Goal: Task Accomplishment & Management: Use online tool/utility

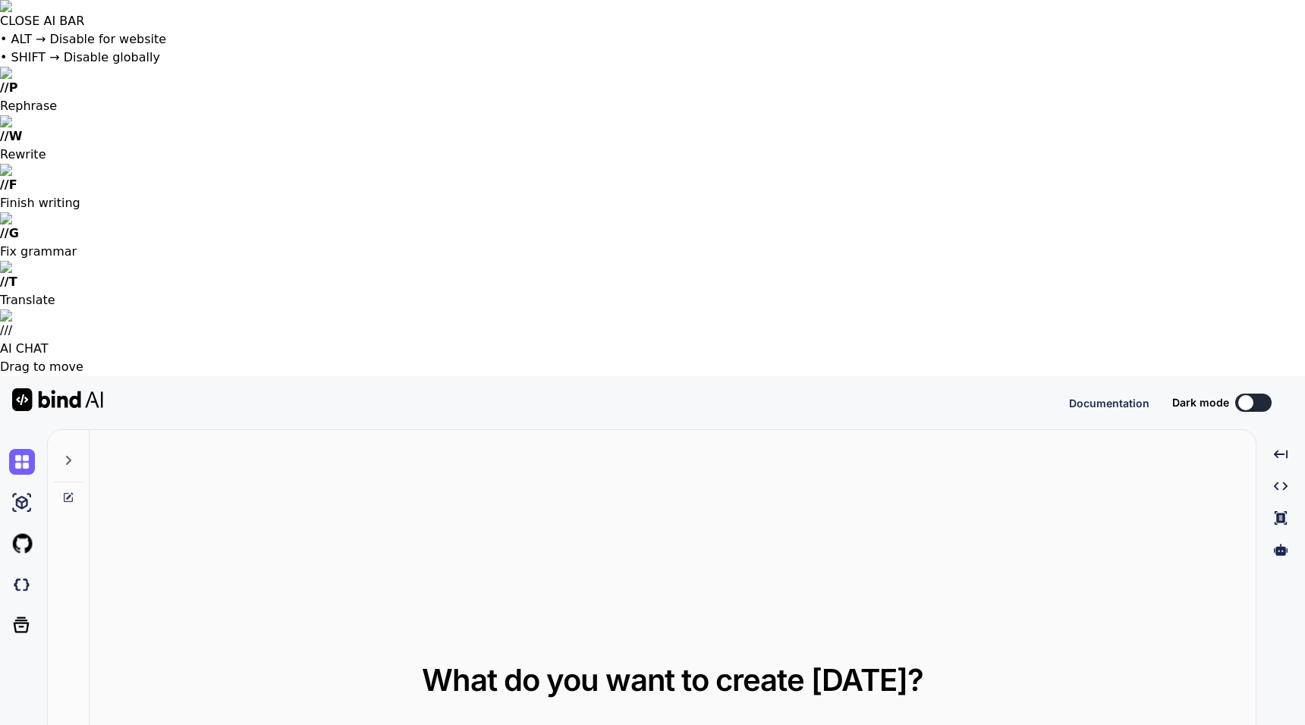
type textarea "x"
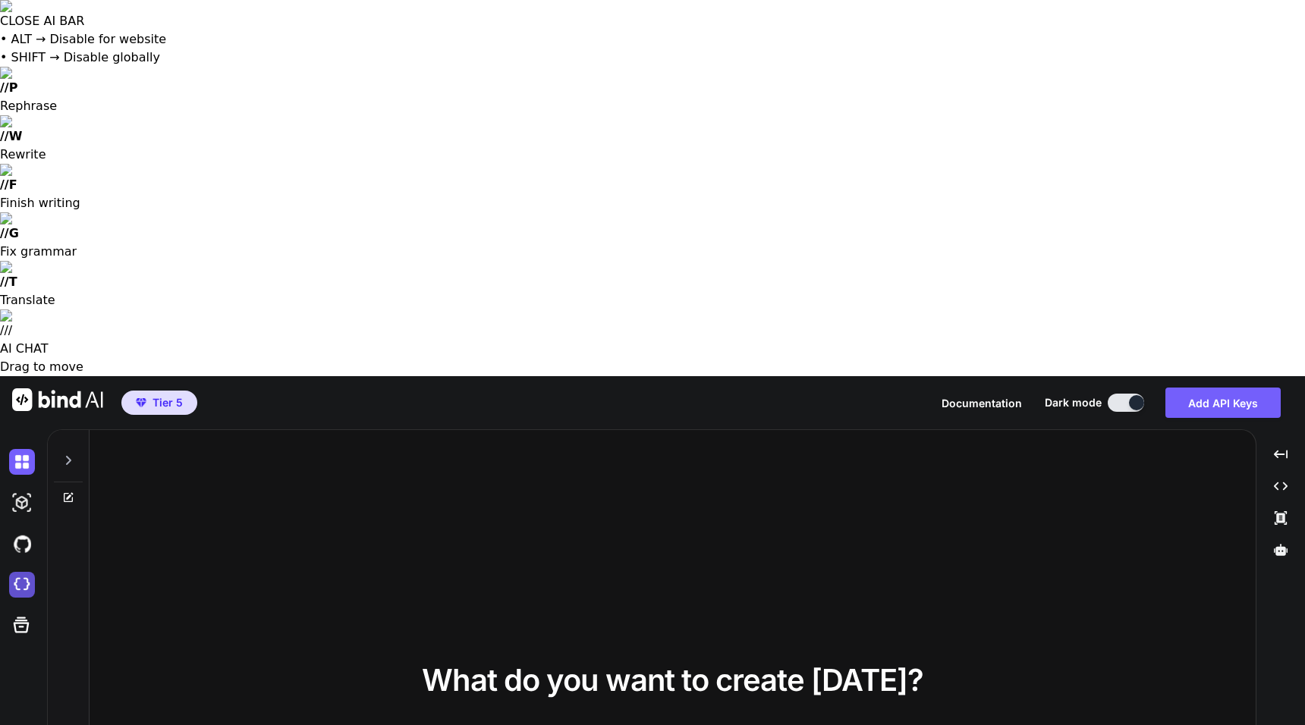
click at [11, 572] on img at bounding box center [22, 585] width 26 height 26
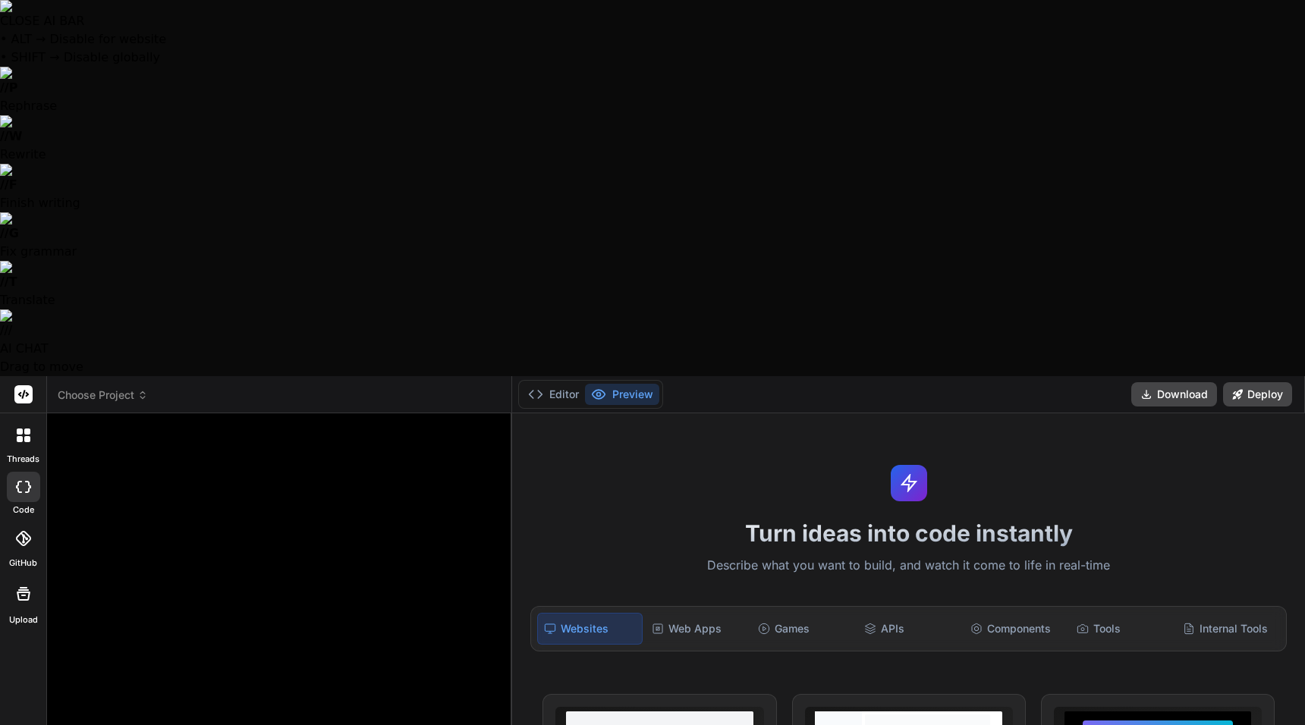
click at [116, 388] on span "Choose Project" at bounding box center [103, 395] width 90 height 15
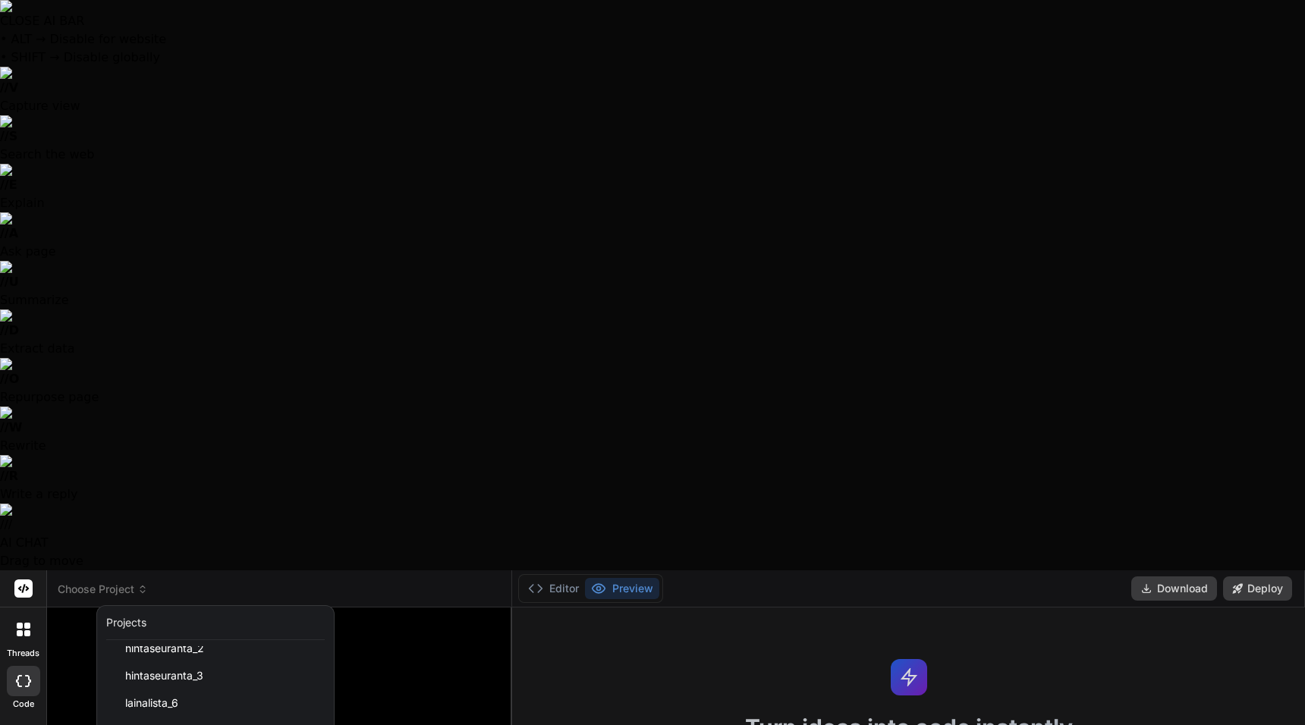
scroll to position [652, 0]
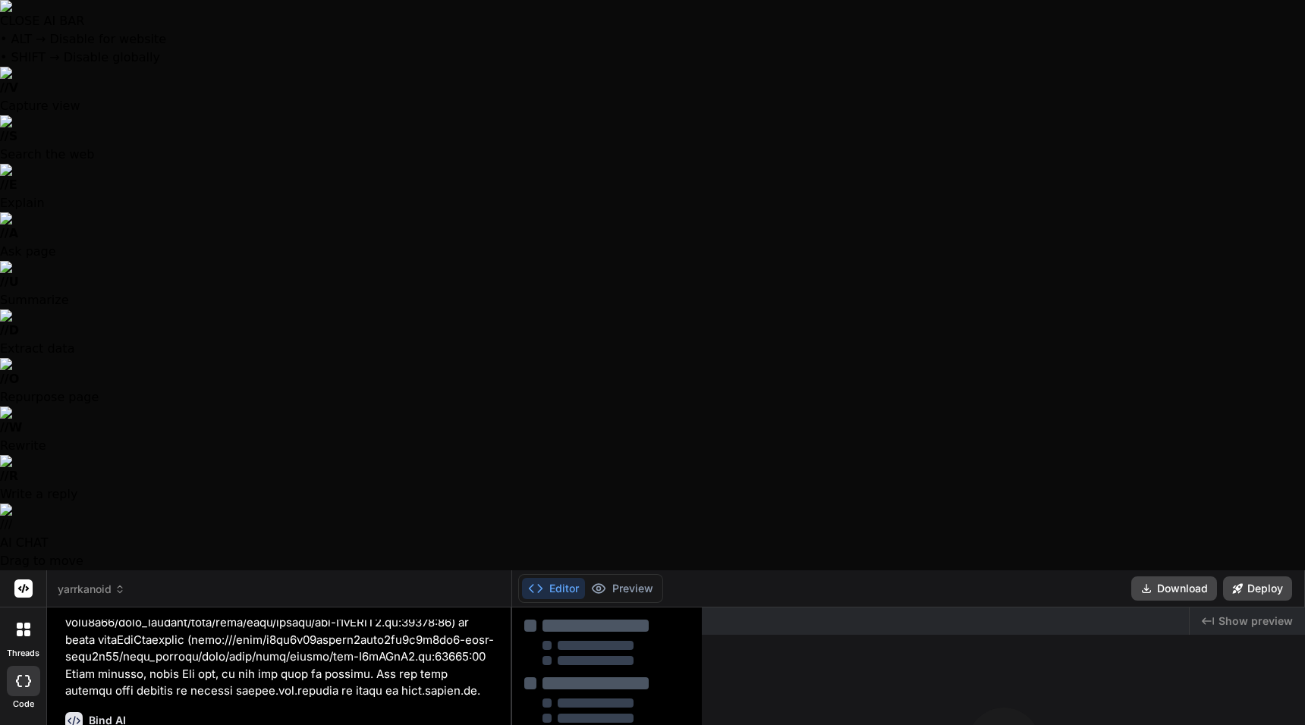
type textarea "x"
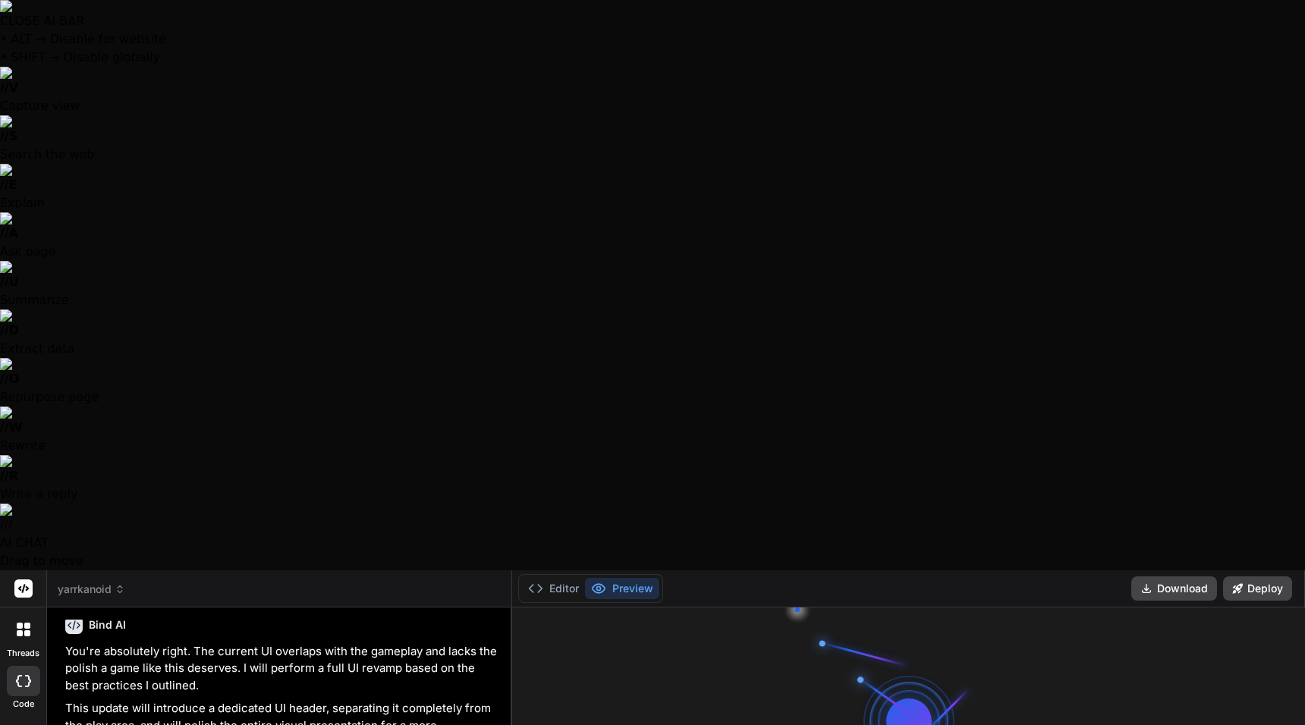
scroll to position [159, 0]
click at [980, 608] on div at bounding box center [909, 722] width 228 height 228
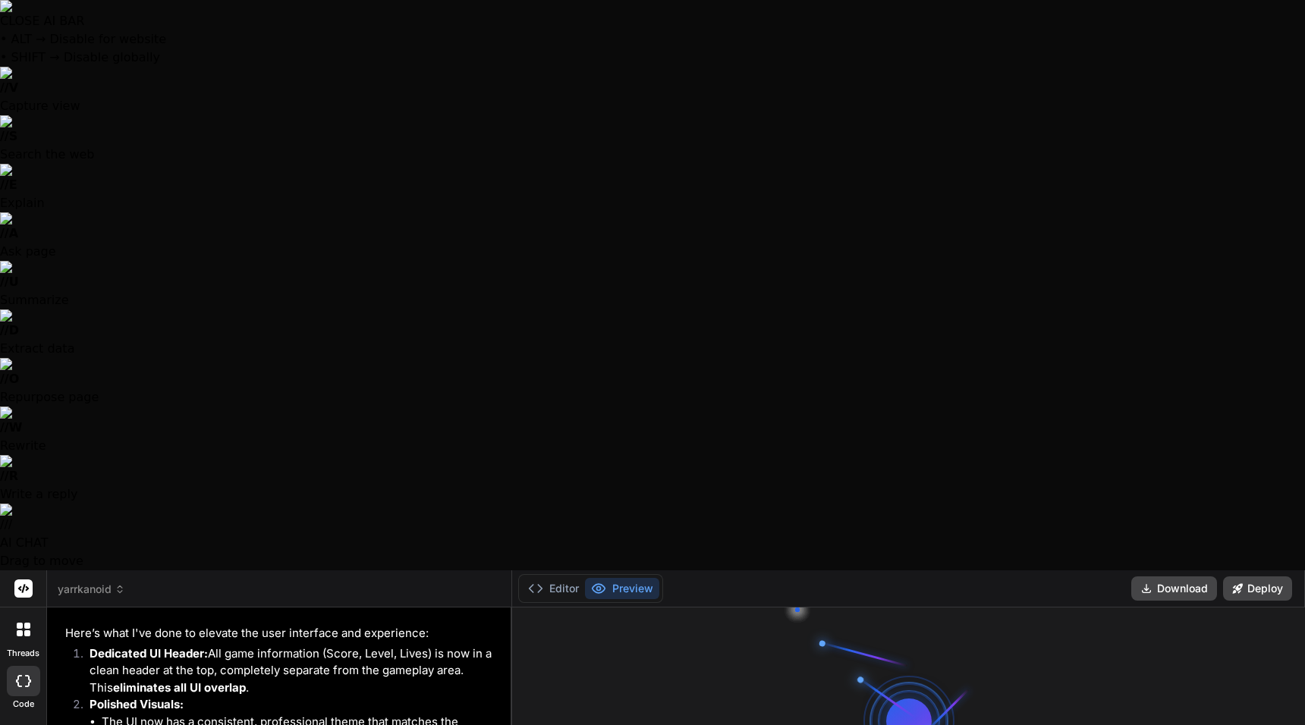
scroll to position [4034, 0]
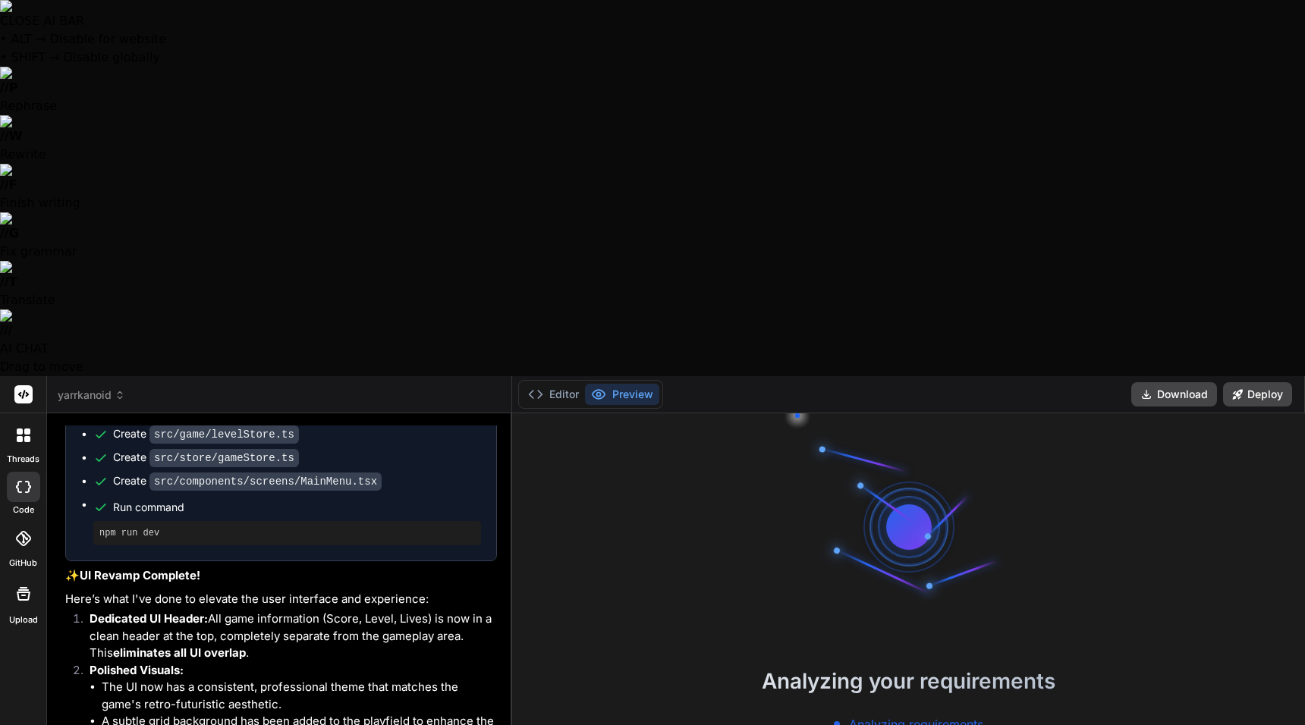
scroll to position [4034, 0]
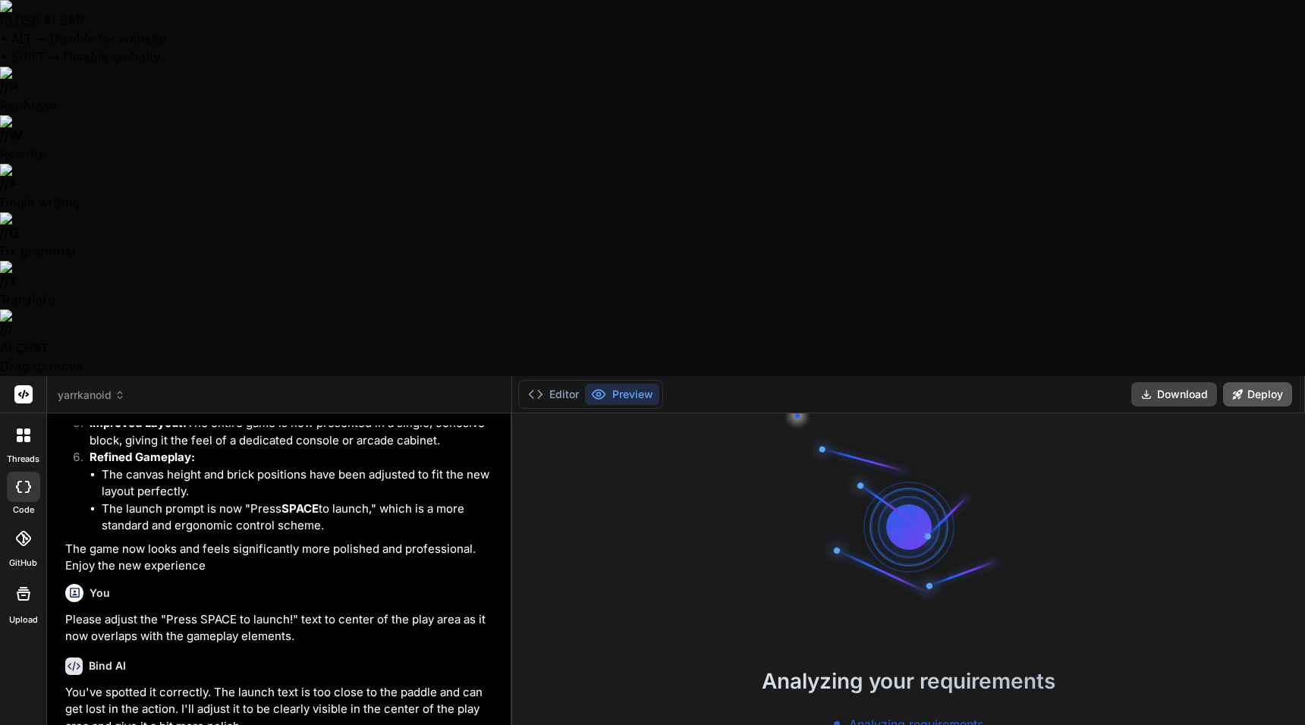
click at [1271, 382] on button "Deploy" at bounding box center [1257, 394] width 69 height 24
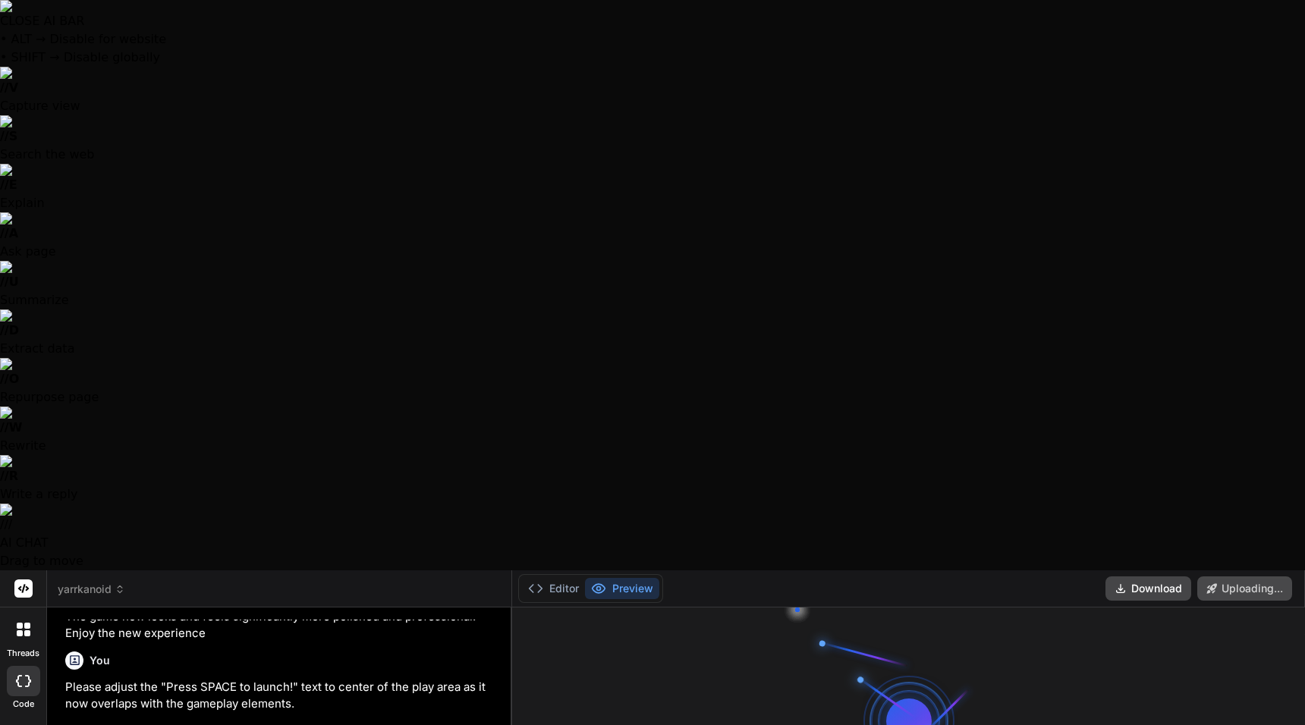
scroll to position [4166, 0]
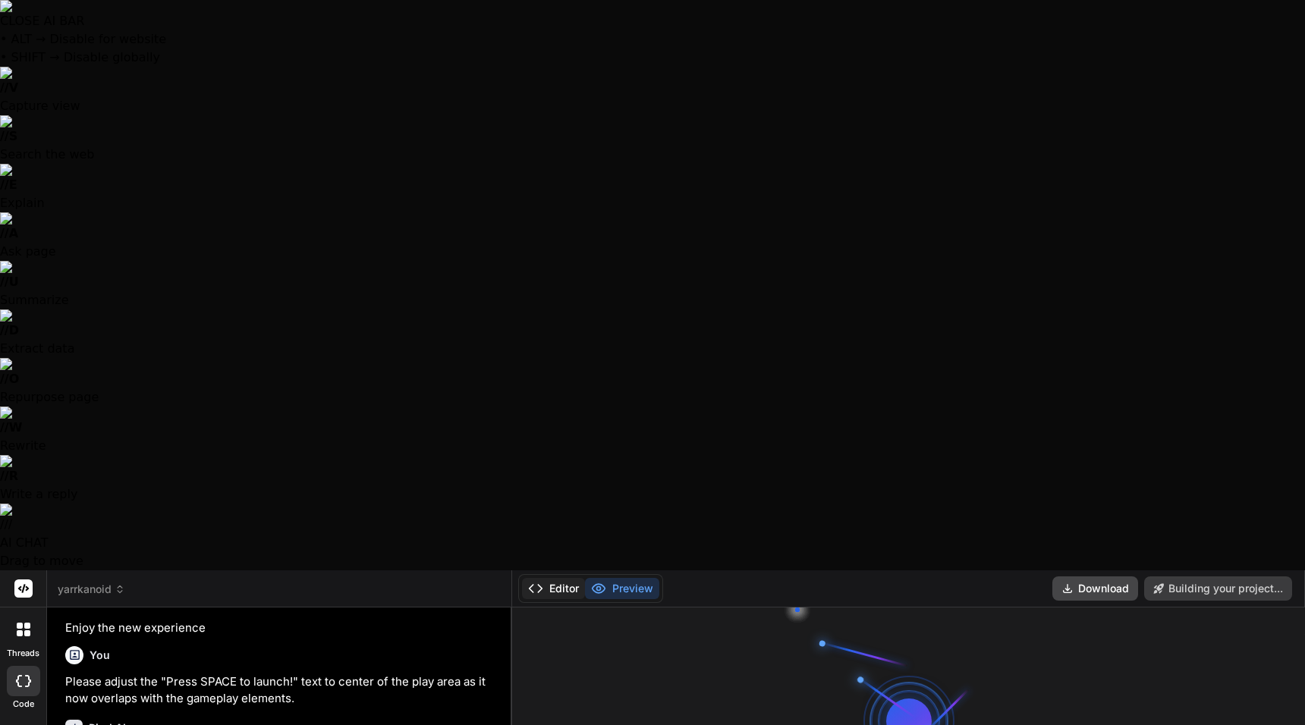
click at [548, 578] on button "Editor" at bounding box center [553, 588] width 63 height 21
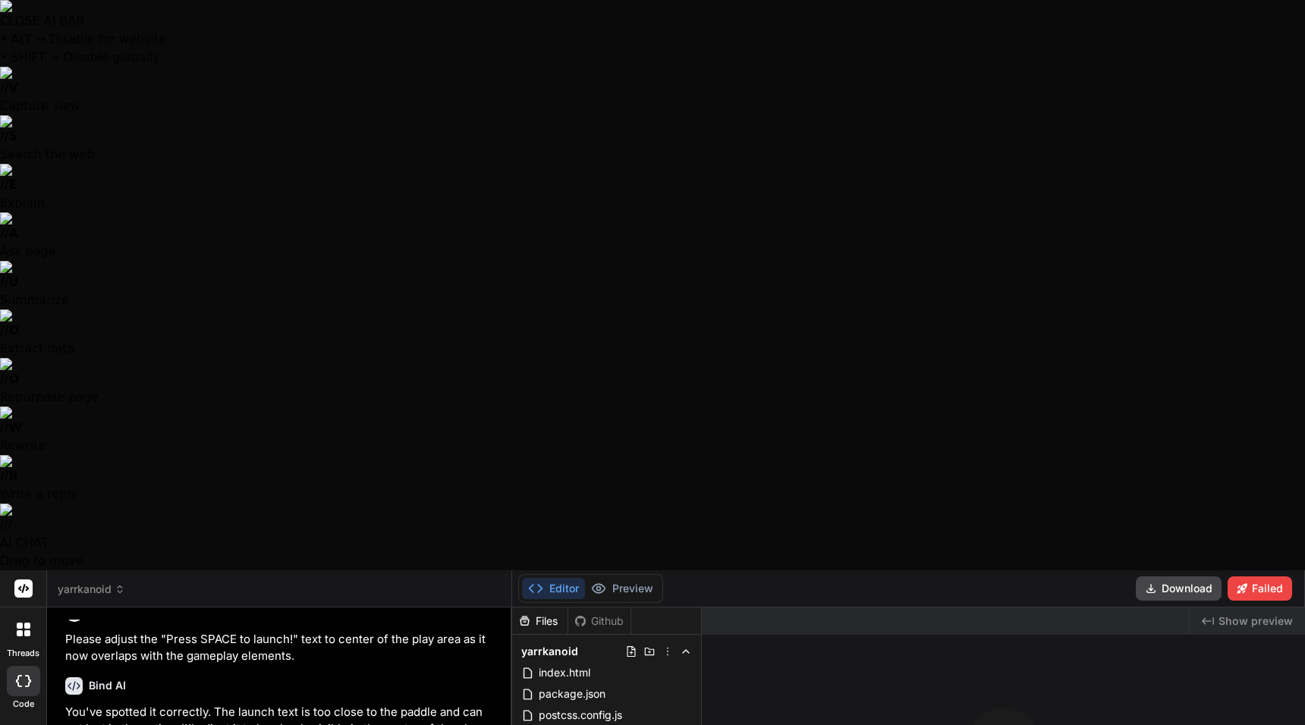
scroll to position [4208, 0]
click at [611, 578] on button "Preview" at bounding box center [622, 588] width 74 height 21
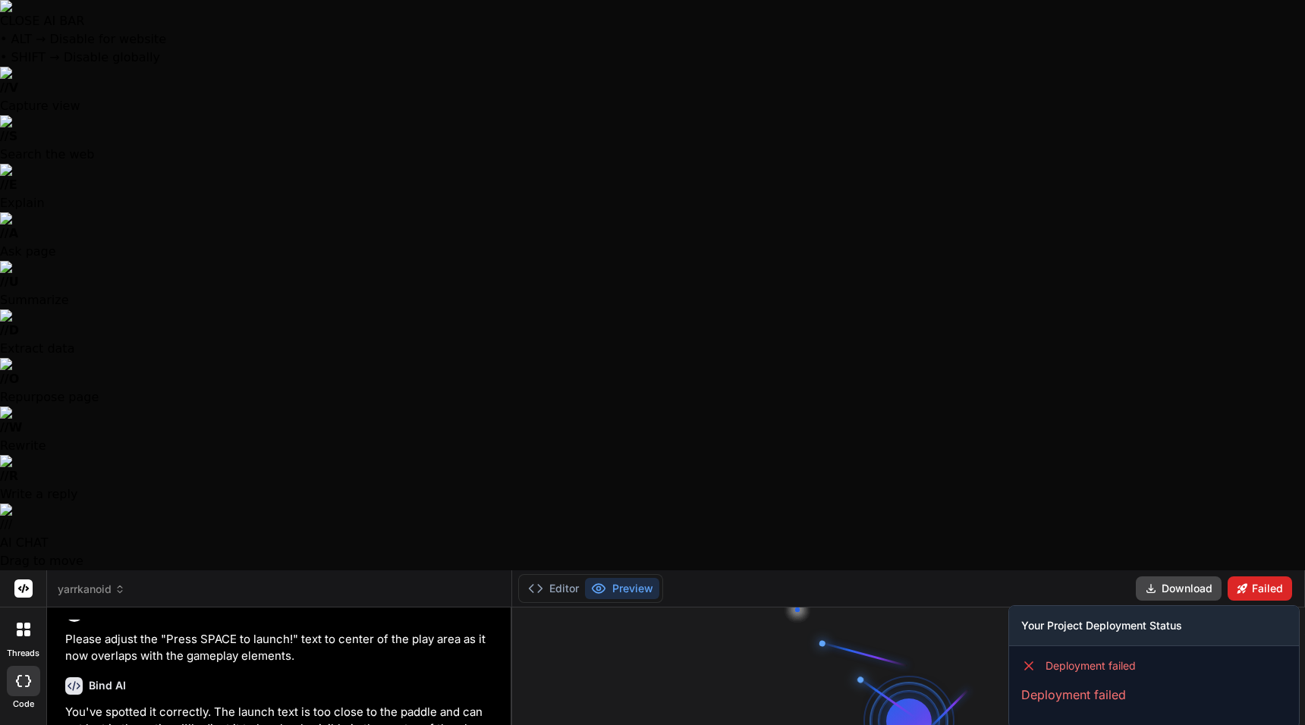
click at [1274, 577] on button "Failed" at bounding box center [1259, 589] width 64 height 24
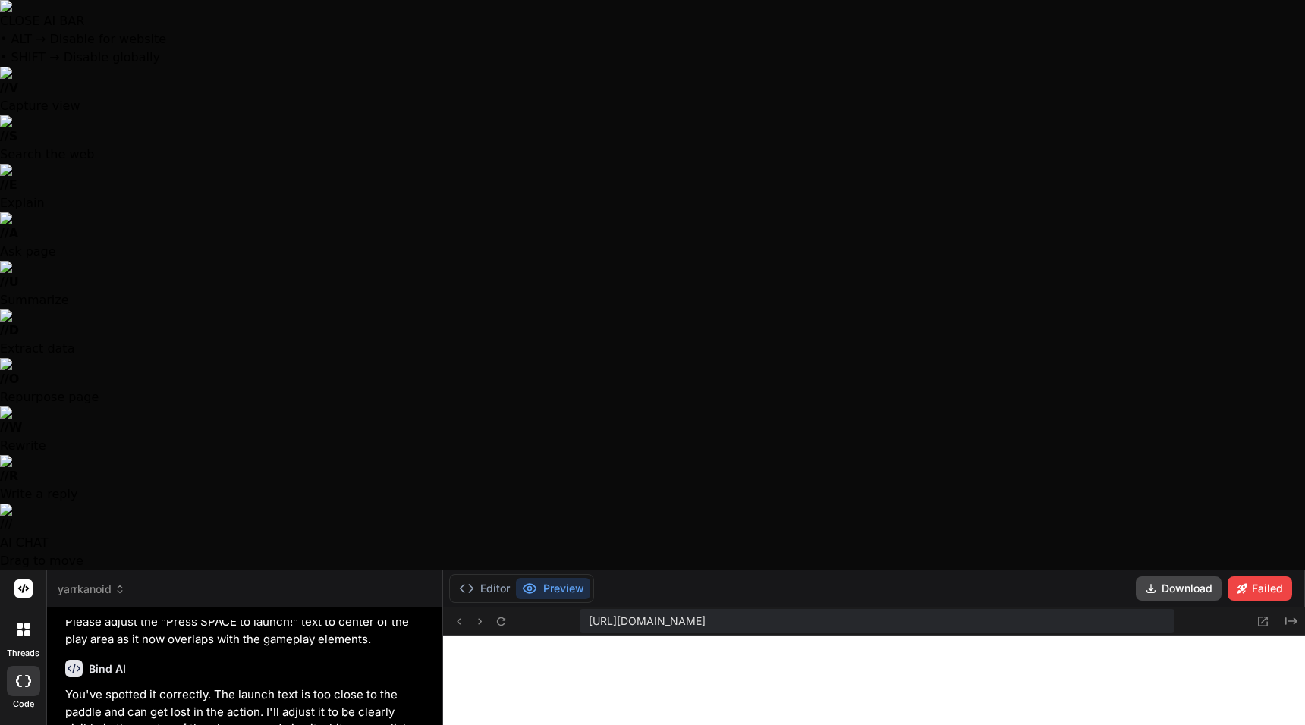
type textarea "x"
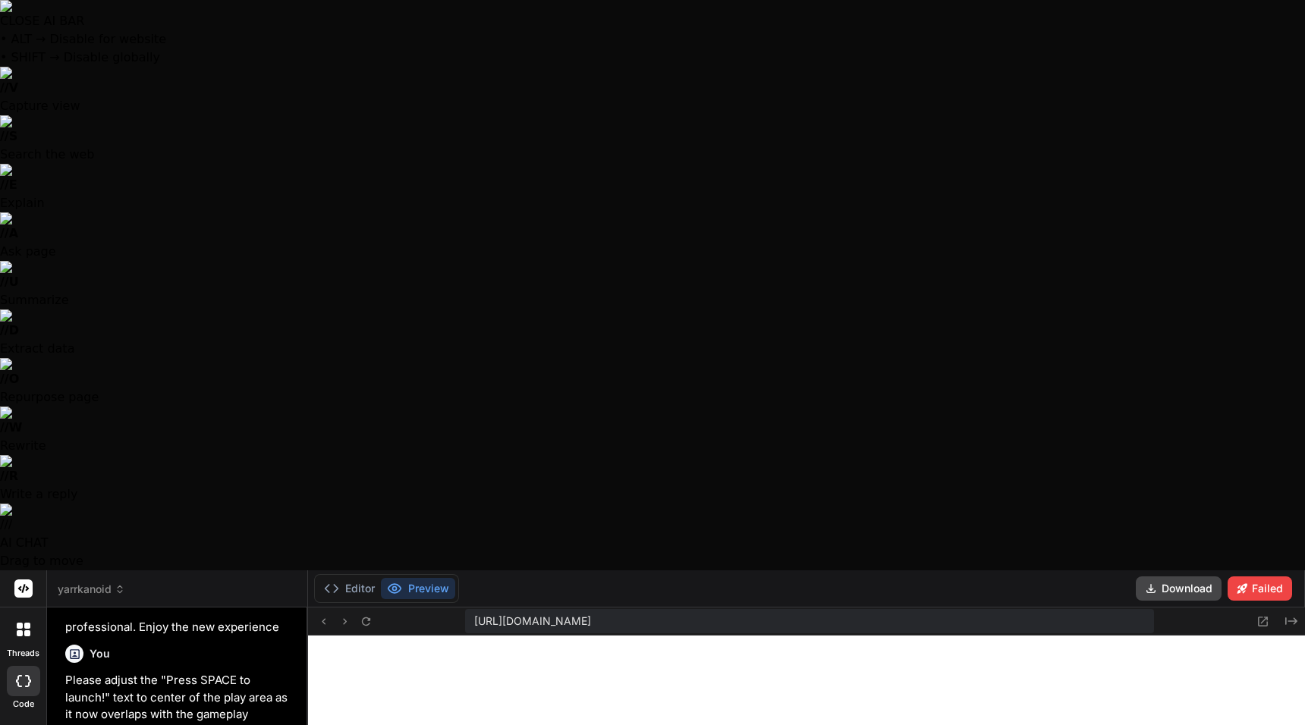
drag, startPoint x: 510, startPoint y: 84, endPoint x: 122, endPoint y: 82, distance: 387.7
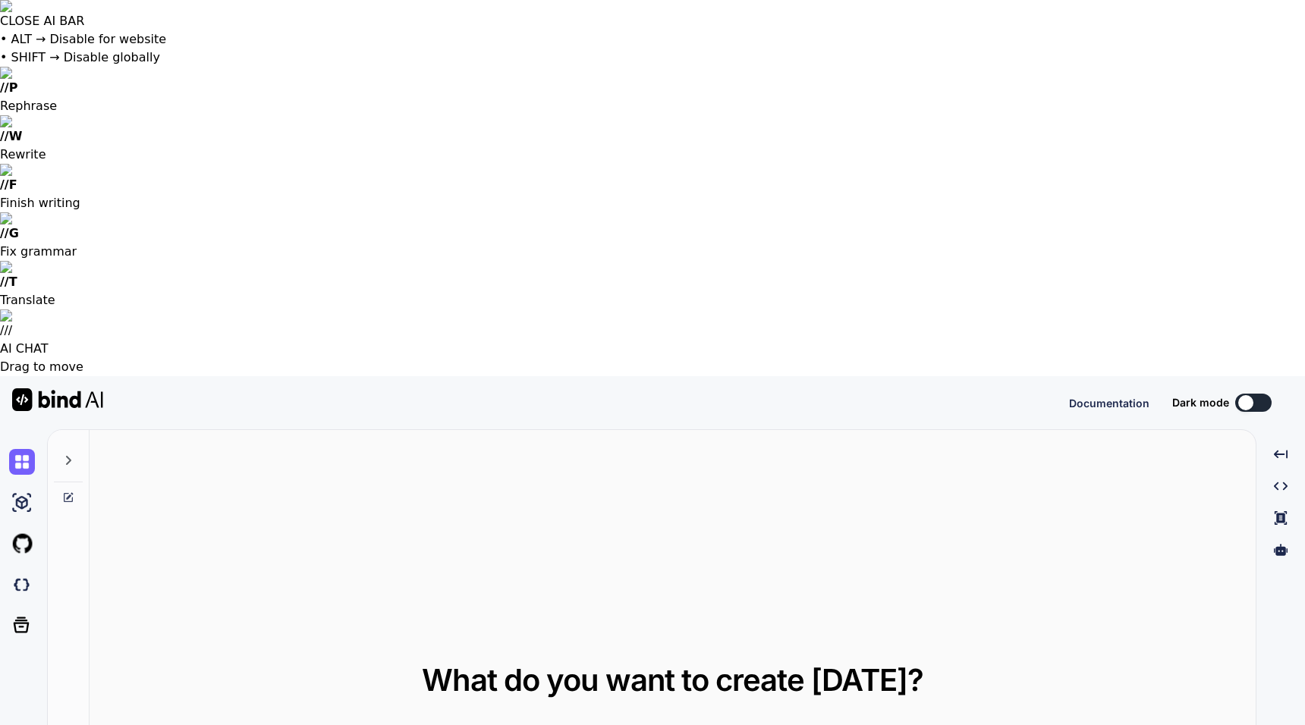
type textarea "x"
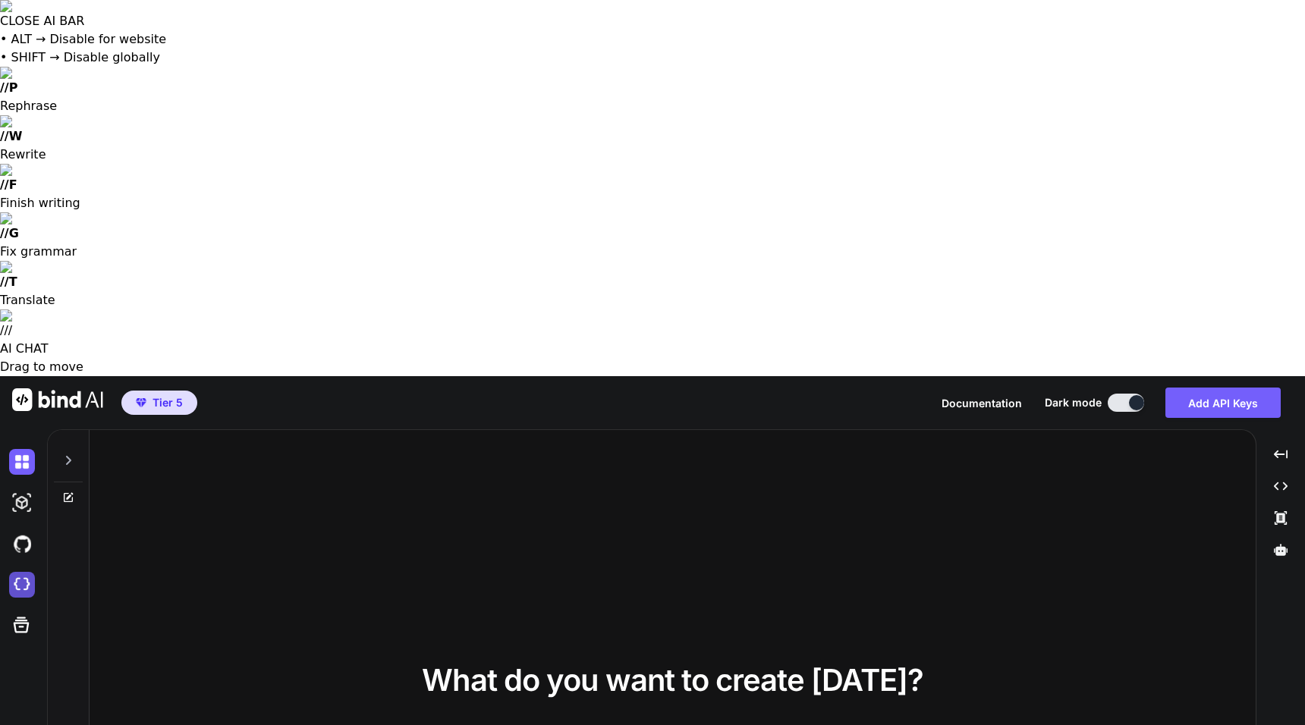
click at [21, 572] on img at bounding box center [22, 585] width 26 height 26
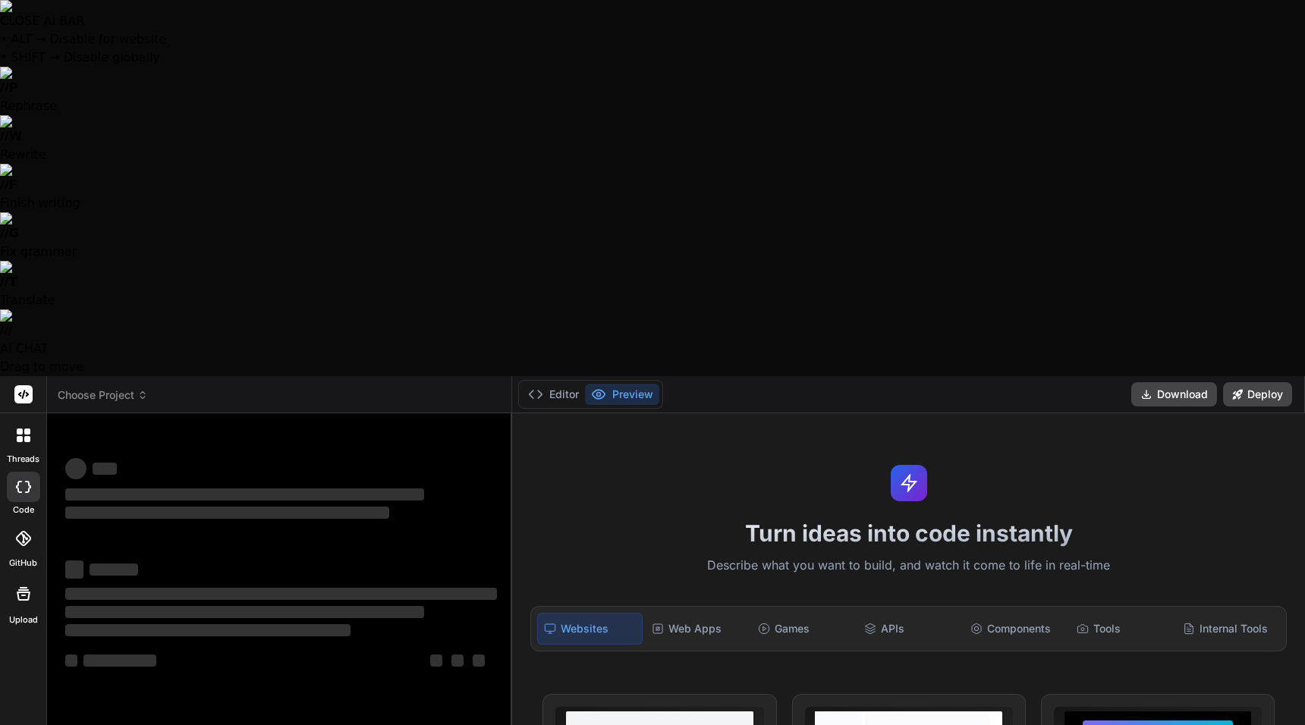
click at [137, 388] on span "Choose Project" at bounding box center [103, 395] width 90 height 15
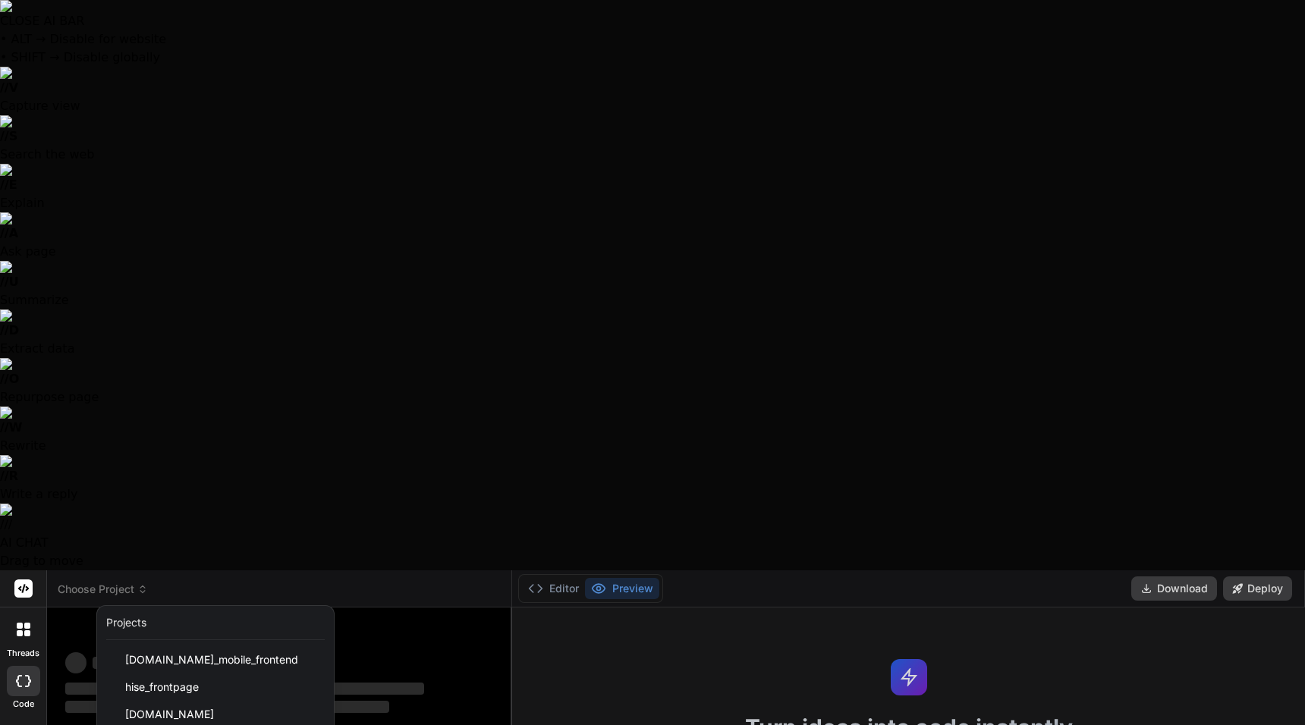
scroll to position [652, 0]
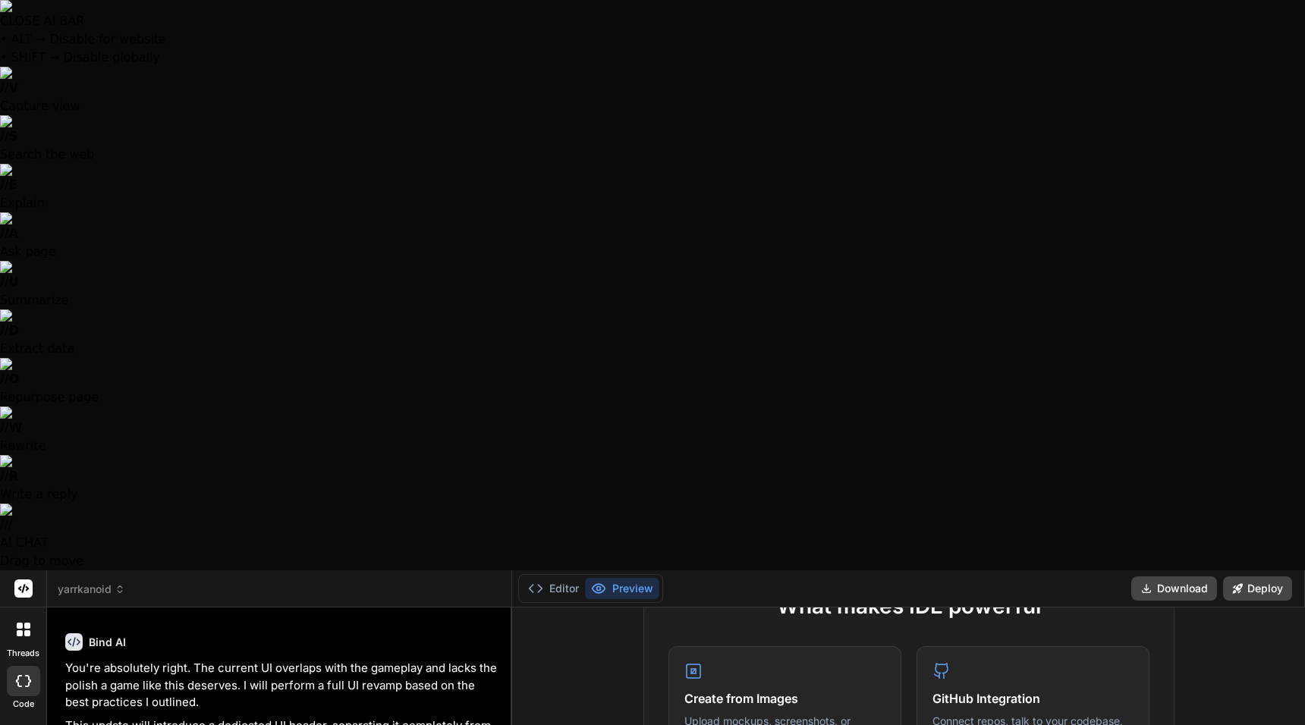
scroll to position [0, 0]
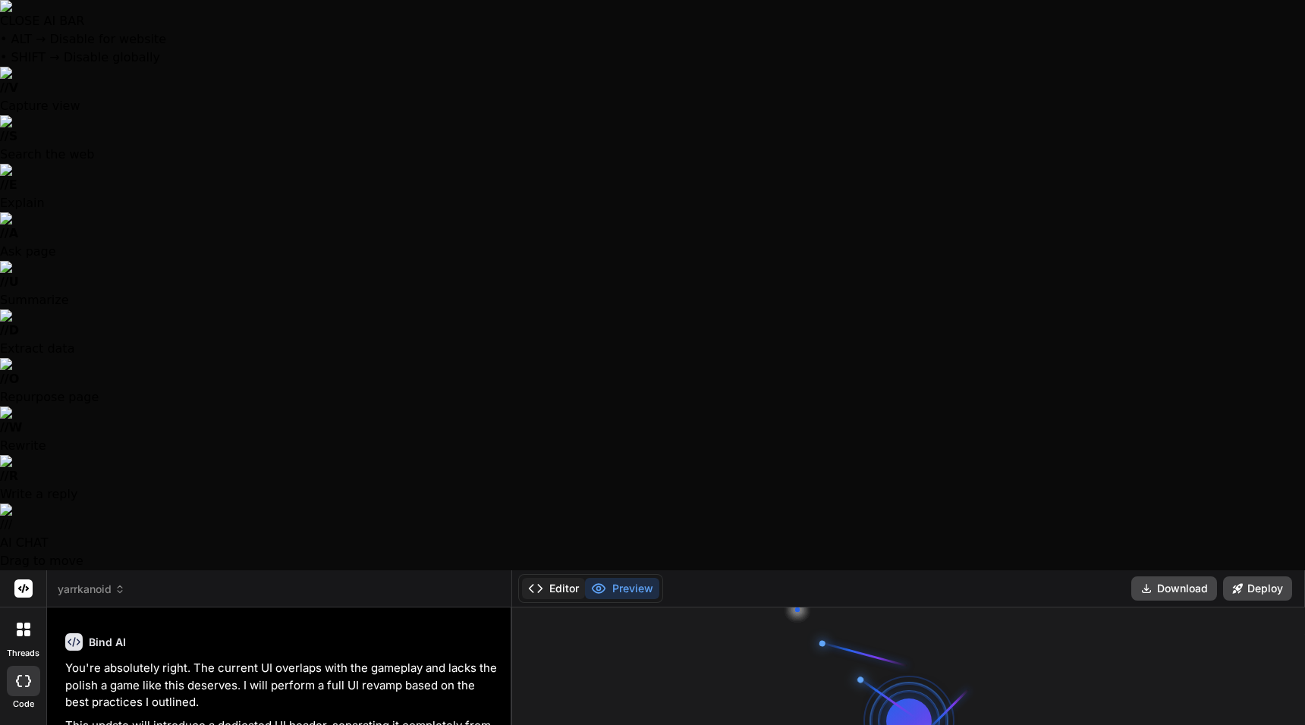
click at [545, 578] on button "Editor" at bounding box center [553, 588] width 63 height 21
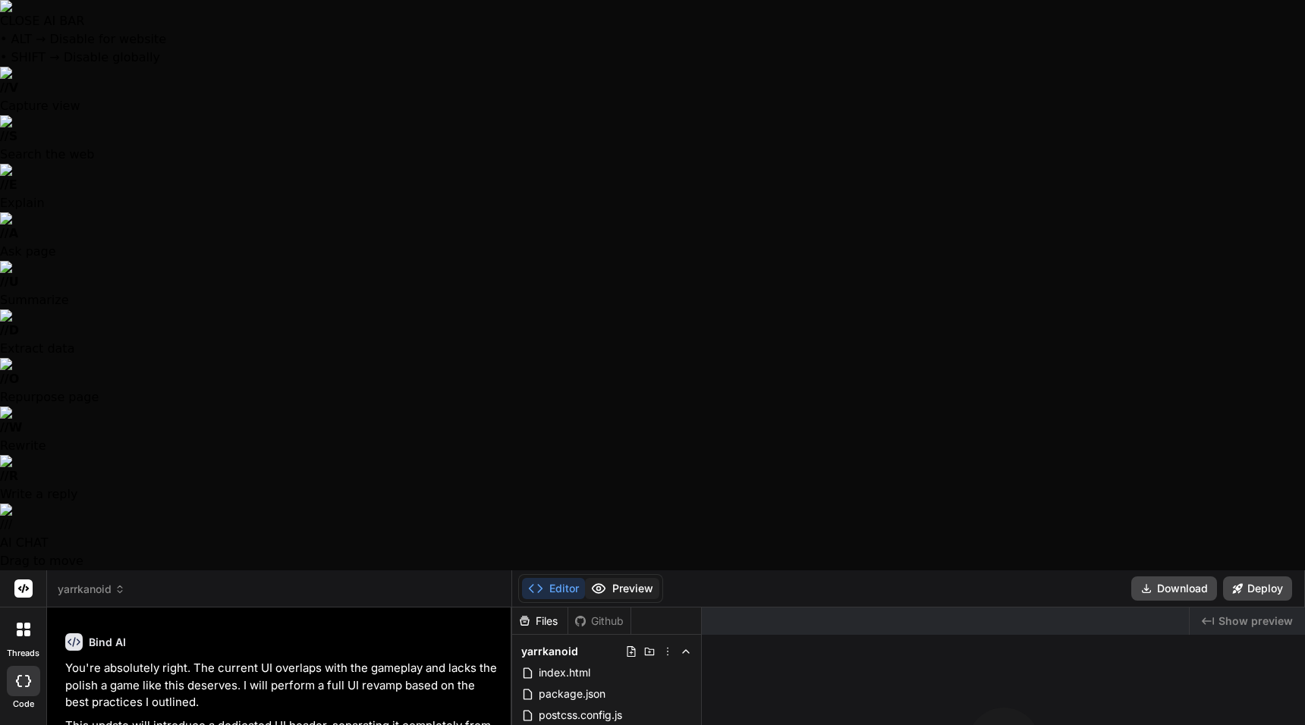
click at [618, 578] on button "Preview" at bounding box center [622, 588] width 74 height 21
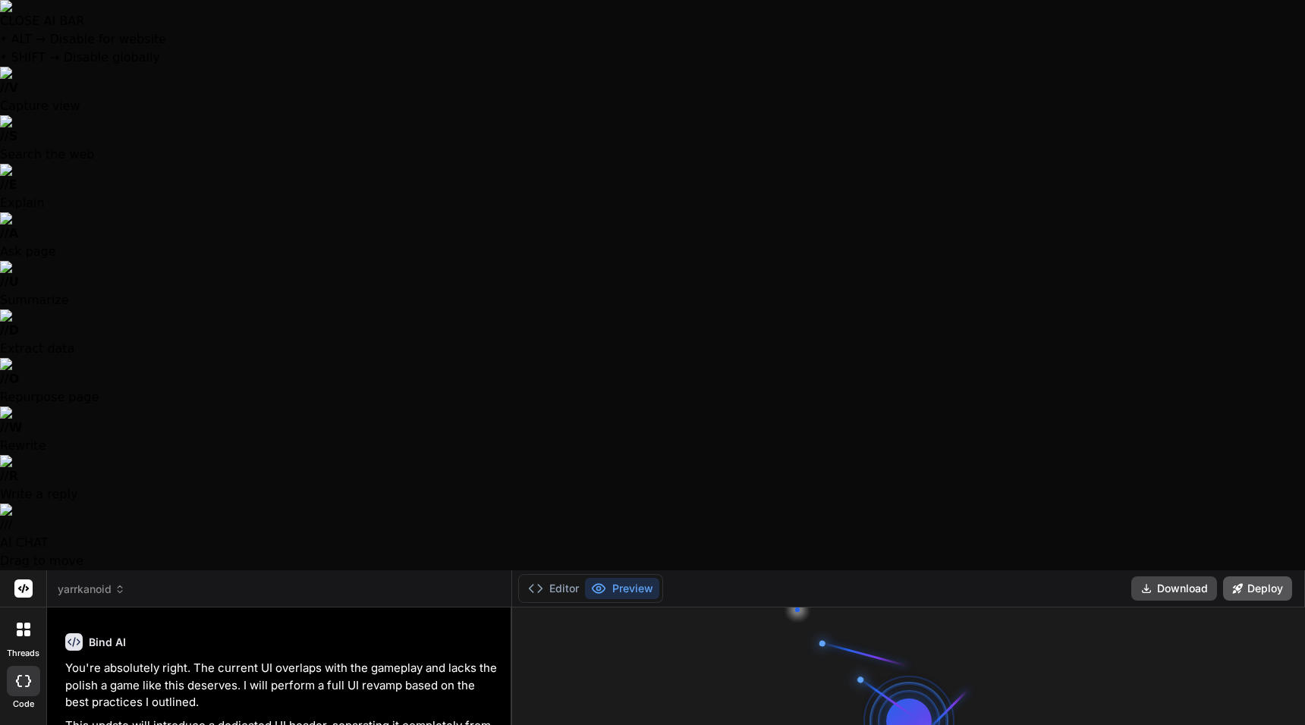
click at [1262, 577] on button "Deploy" at bounding box center [1257, 589] width 69 height 24
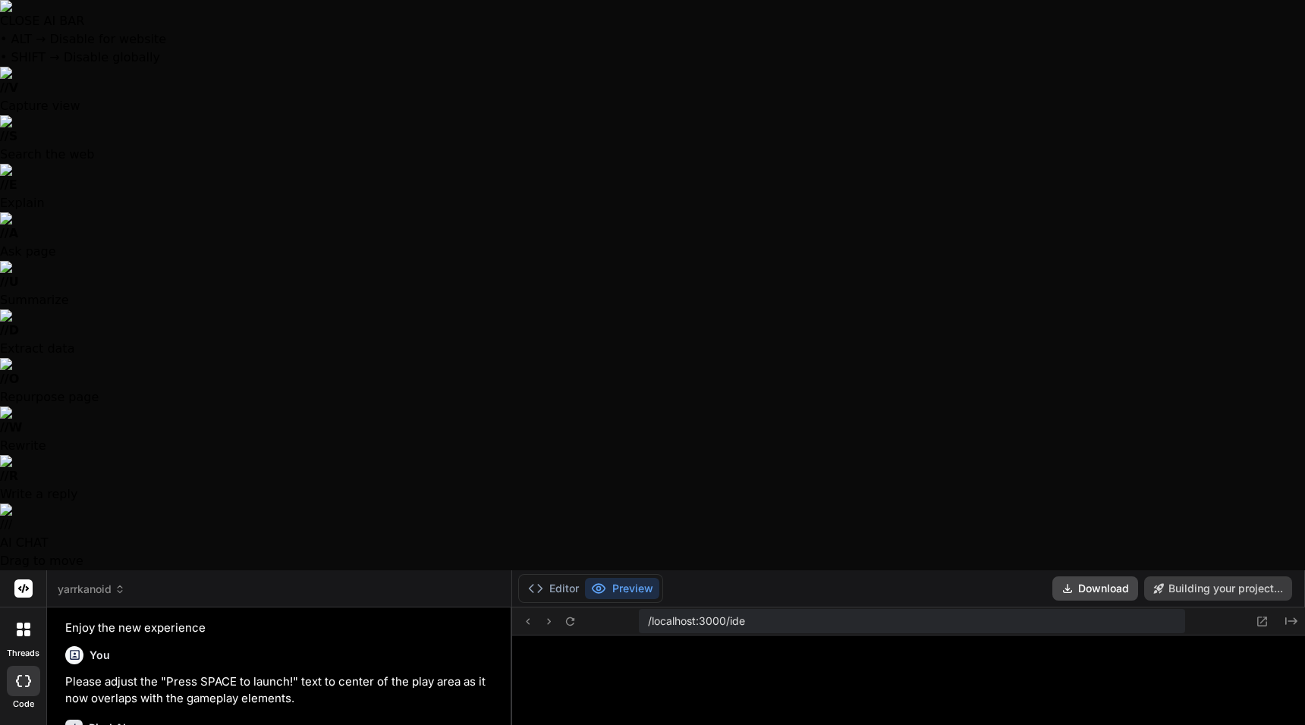
scroll to position [418, 0]
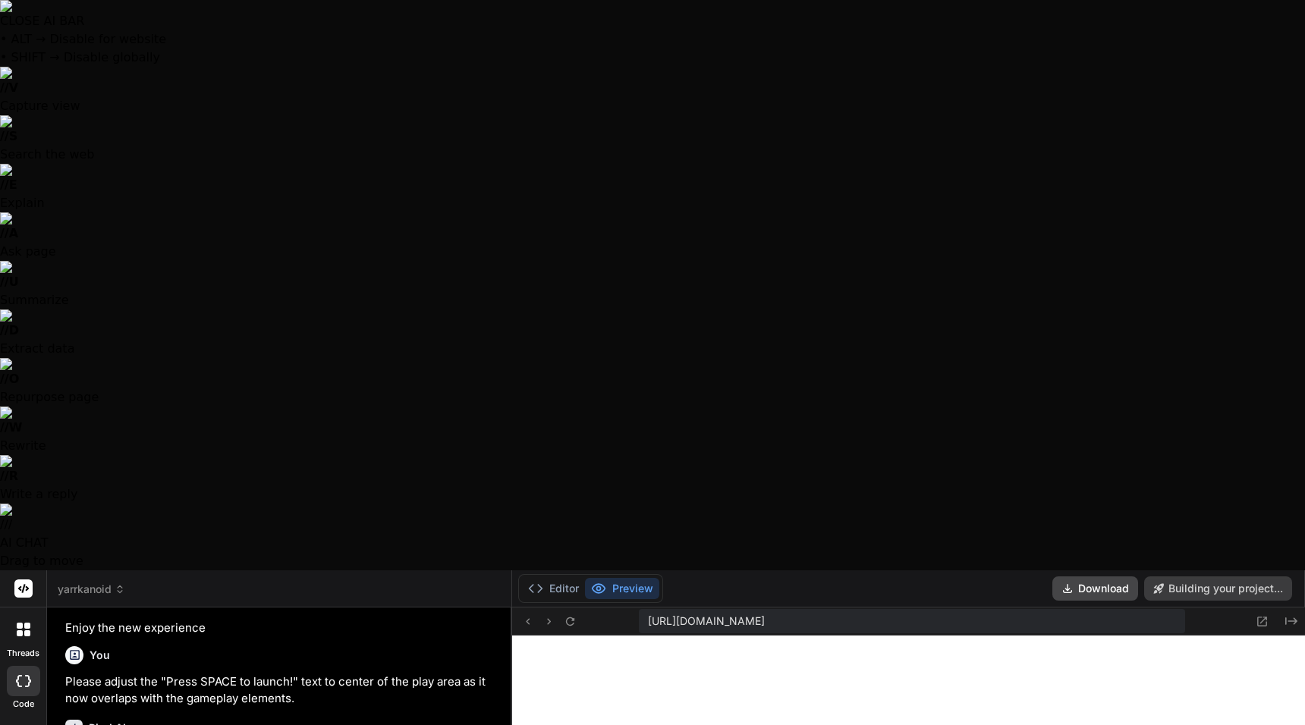
type textarea "x"
